Goal: Task Accomplishment & Management: Use online tool/utility

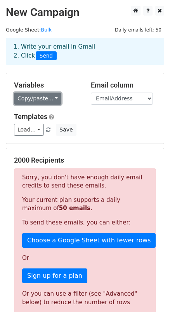
click at [55, 99] on link "Copy/paste..." at bounding box center [37, 99] width 47 height 12
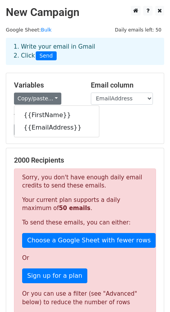
click at [66, 75] on div "Variables Copy/paste... {{FirstName}} {{EmailAddress}} Email column FirstName E…" at bounding box center [85, 108] width 158 height 70
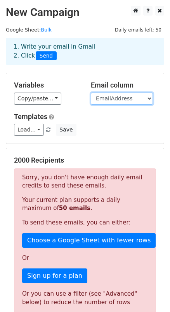
click at [102, 95] on select "FirstName EmailAddress" at bounding box center [122, 99] width 62 height 12
click at [36, 105] on div "Variables Copy/paste... {{FirstName}} {{EmailAddress}} Email column FirstName E…" at bounding box center [85, 108] width 158 height 70
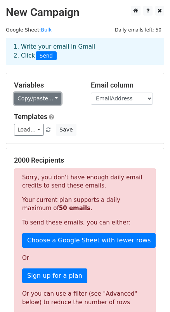
click at [40, 99] on link "Copy/paste..." at bounding box center [37, 99] width 47 height 12
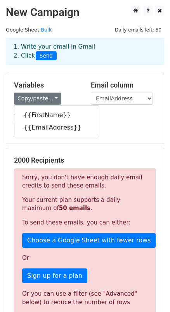
click at [115, 121] on h5 "Templates" at bounding box center [85, 116] width 142 height 9
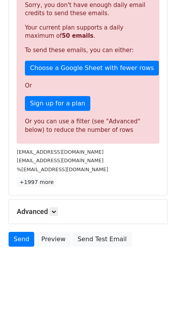
scroll to position [173, 0]
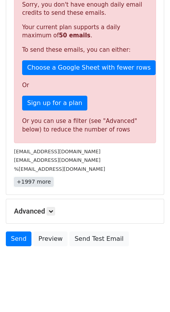
click at [37, 183] on link "+1997 more" at bounding box center [34, 182] width 40 height 10
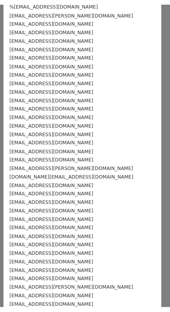
scroll to position [0, 0]
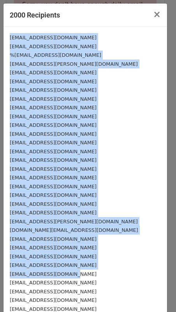
drag, startPoint x: 9, startPoint y: 39, endPoint x: 86, endPoint y: 230, distance: 206.2
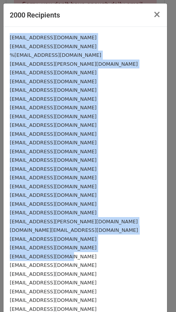
click at [102, 182] on div "[EMAIL_ADDRESS][DOMAIN_NAME]" at bounding box center [85, 186] width 151 height 9
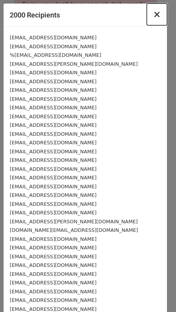
click at [153, 16] on span "×" at bounding box center [157, 14] width 8 height 11
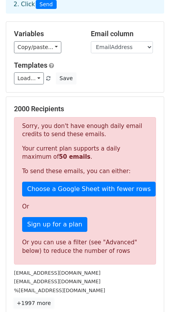
scroll to position [173, 0]
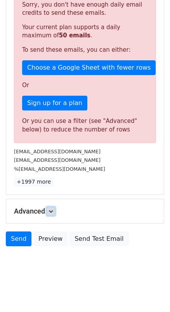
click at [49, 208] on link at bounding box center [51, 211] width 9 height 9
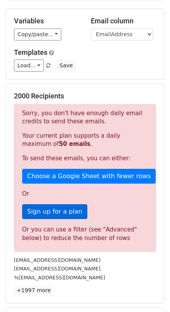
scroll to position [67, 0]
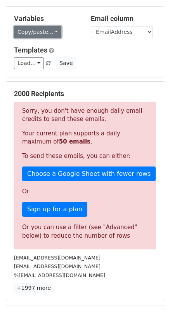
click at [43, 31] on link "Copy/paste..." at bounding box center [37, 32] width 47 height 12
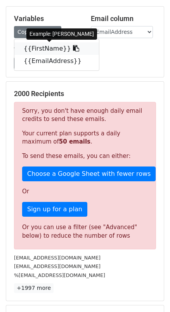
click at [60, 47] on link "{{FirstName}}" at bounding box center [56, 48] width 85 height 12
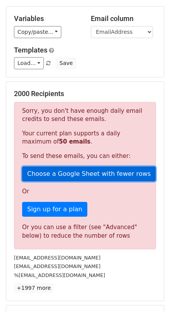
click at [71, 175] on link "Choose a Google Sheet with fewer rows" at bounding box center [89, 174] width 134 height 15
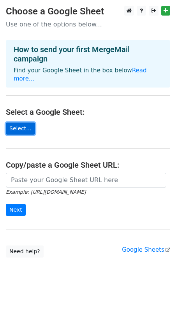
click at [23, 125] on link "Select..." at bounding box center [20, 129] width 29 height 12
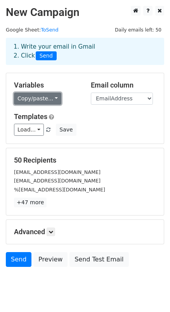
click at [51, 98] on link "Copy/paste..." at bounding box center [37, 99] width 47 height 12
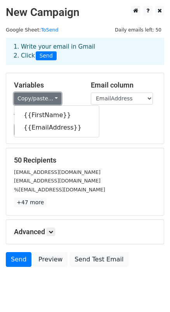
click at [51, 98] on link "Copy/paste..." at bounding box center [37, 99] width 47 height 12
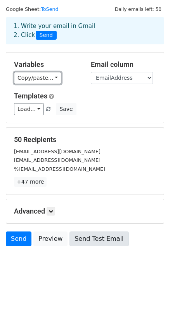
scroll to position [21, 0]
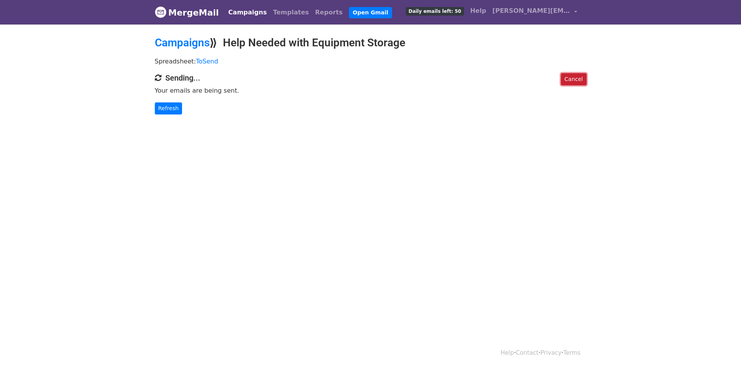
click at [574, 77] on link "Cancel" at bounding box center [573, 79] width 25 height 12
